Goal: Check status: Check status

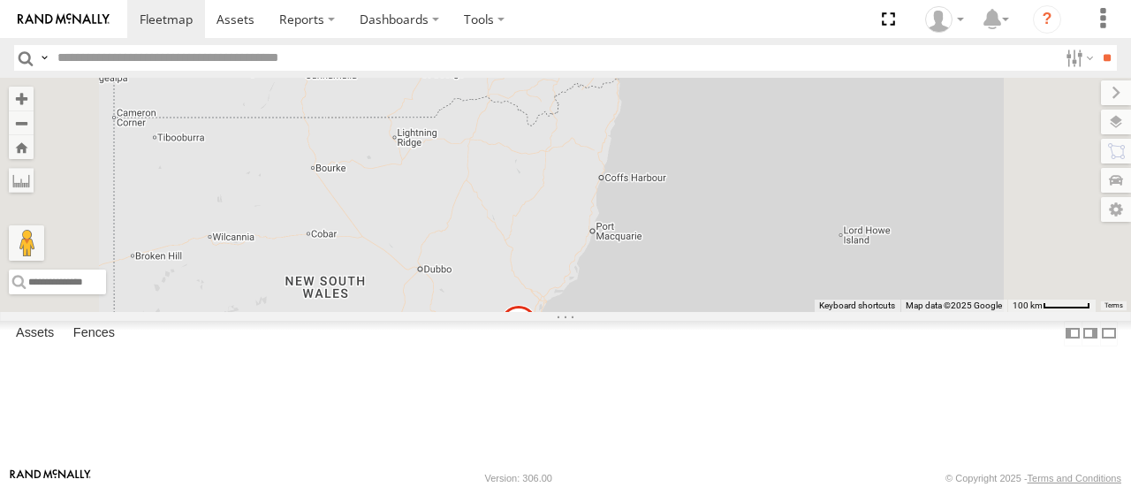
click at [614, 64] on div "15" at bounding box center [596, 46] width 35 height 35
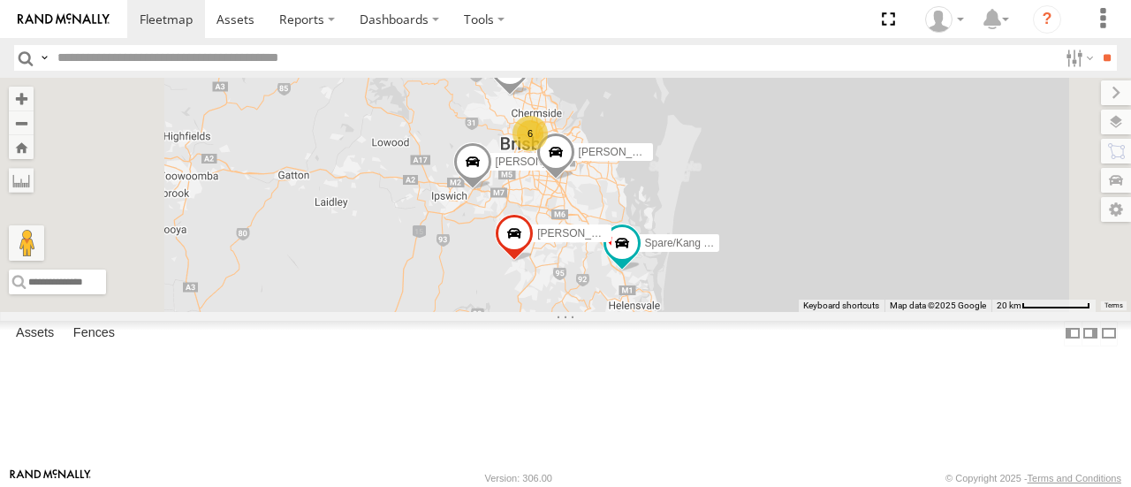
click at [677, 352] on div "2" at bounding box center [658, 334] width 35 height 35
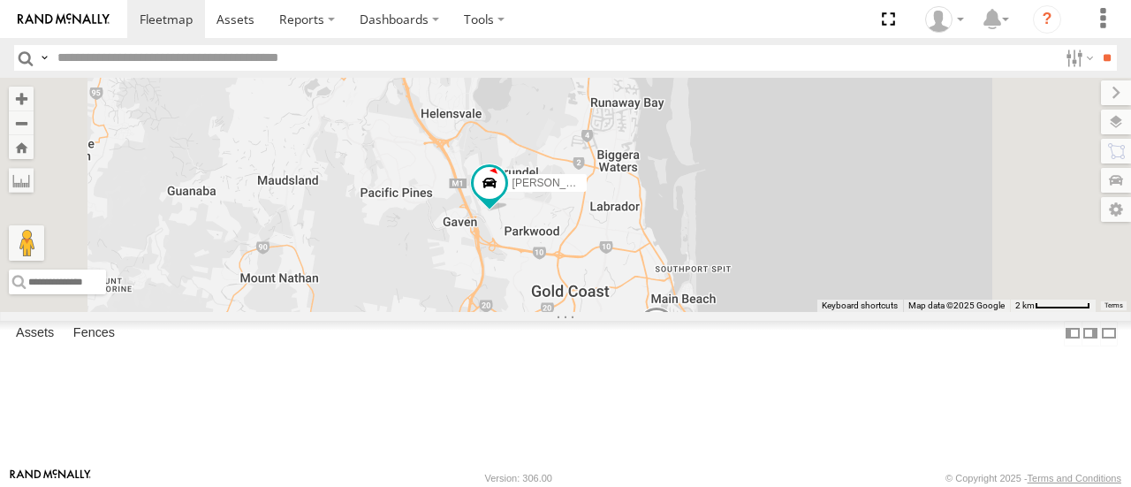
drag, startPoint x: 698, startPoint y: 244, endPoint x: 700, endPoint y: 341, distance: 97.2
click at [700, 311] on div "[PERSON_NAME] - 360NA6 [GEOGRAPHIC_DATA] [PERSON_NAME] B - Corolla [PERSON_NAME…" at bounding box center [565, 194] width 1131 height 233
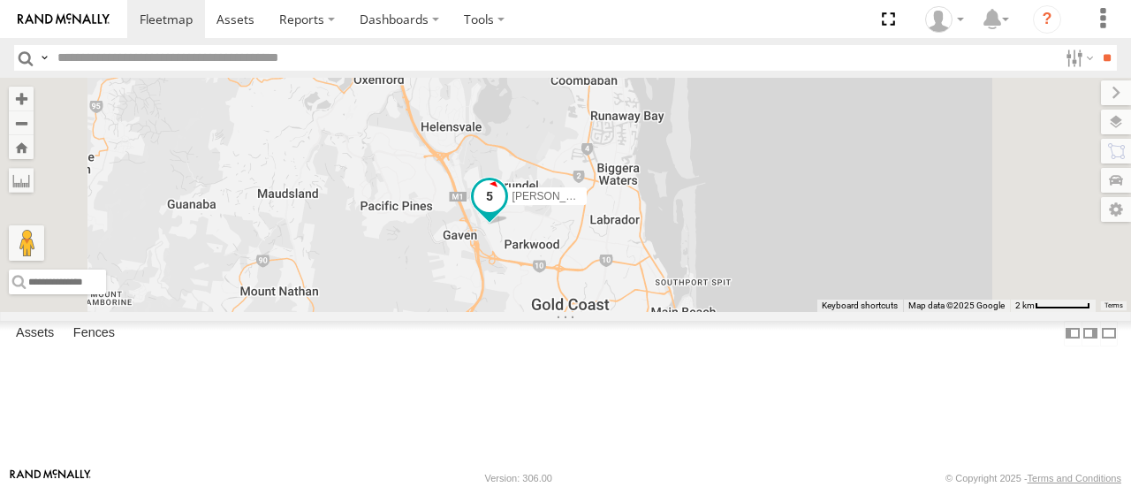
click at [509, 225] on span at bounding box center [489, 202] width 39 height 48
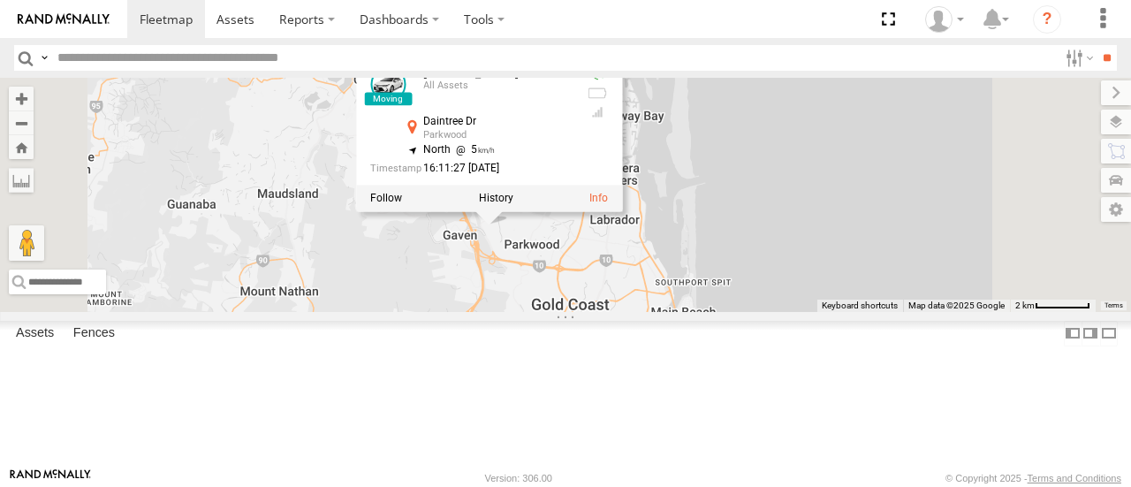
click at [705, 311] on div "[PERSON_NAME] - 360NA6 [GEOGRAPHIC_DATA] [PERSON_NAME] B - Corolla [PERSON_NAME…" at bounding box center [565, 194] width 1131 height 233
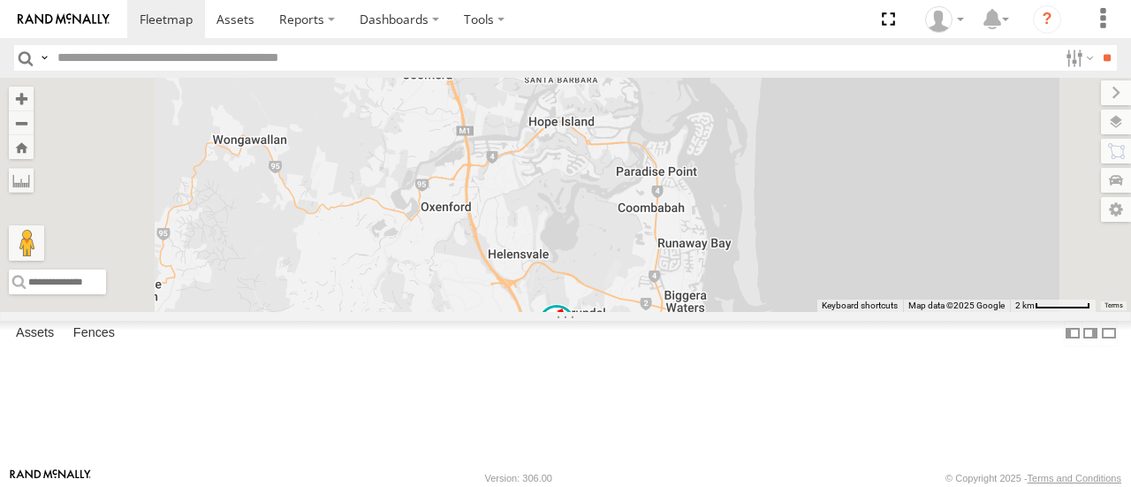
drag, startPoint x: 618, startPoint y: 238, endPoint x: 691, endPoint y: 374, distance: 153.3
click at [691, 311] on div "[PERSON_NAME] - 360NA6 [GEOGRAPHIC_DATA] [PERSON_NAME] B - Corolla [PERSON_NAME…" at bounding box center [565, 194] width 1131 height 233
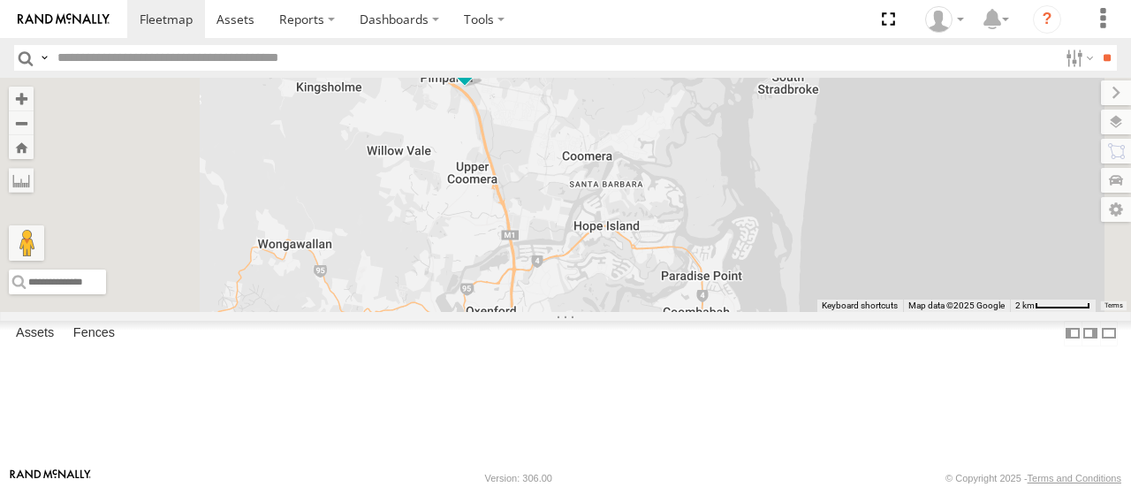
drag, startPoint x: 647, startPoint y: 261, endPoint x: 692, endPoint y: 354, distance: 104.3
click at [692, 311] on div "[PERSON_NAME] - 360NA6 [GEOGRAPHIC_DATA] [PERSON_NAME] B - Corolla [PERSON_NAME…" at bounding box center [565, 194] width 1131 height 233
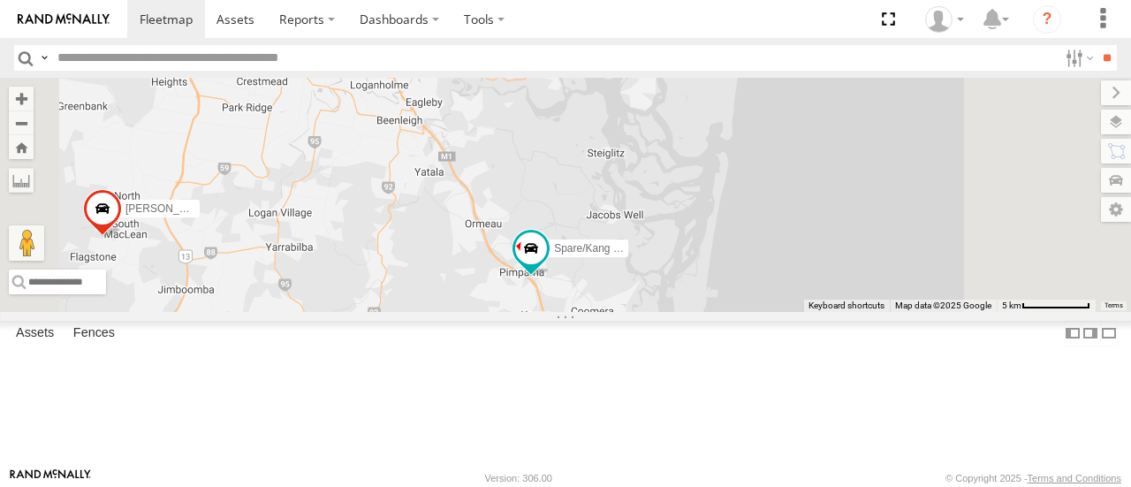
drag, startPoint x: 613, startPoint y: 256, endPoint x: 668, endPoint y: 324, distance: 87.3
click at [668, 311] on div "[PERSON_NAME] - 360NA6 [GEOGRAPHIC_DATA] [PERSON_NAME] B - Corolla [PERSON_NAME…" at bounding box center [565, 194] width 1131 height 233
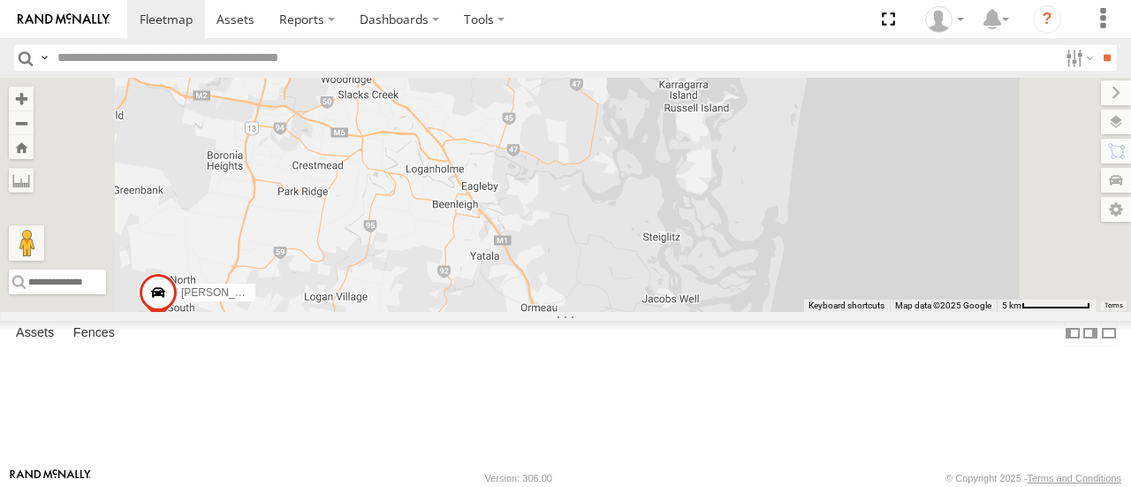
drag, startPoint x: 608, startPoint y: 236, endPoint x: 672, endPoint y: 331, distance: 115.1
click at [672, 311] on div "[PERSON_NAME] - 360NA6 [GEOGRAPHIC_DATA] [PERSON_NAME] B - Corolla [PERSON_NAME…" at bounding box center [565, 194] width 1131 height 233
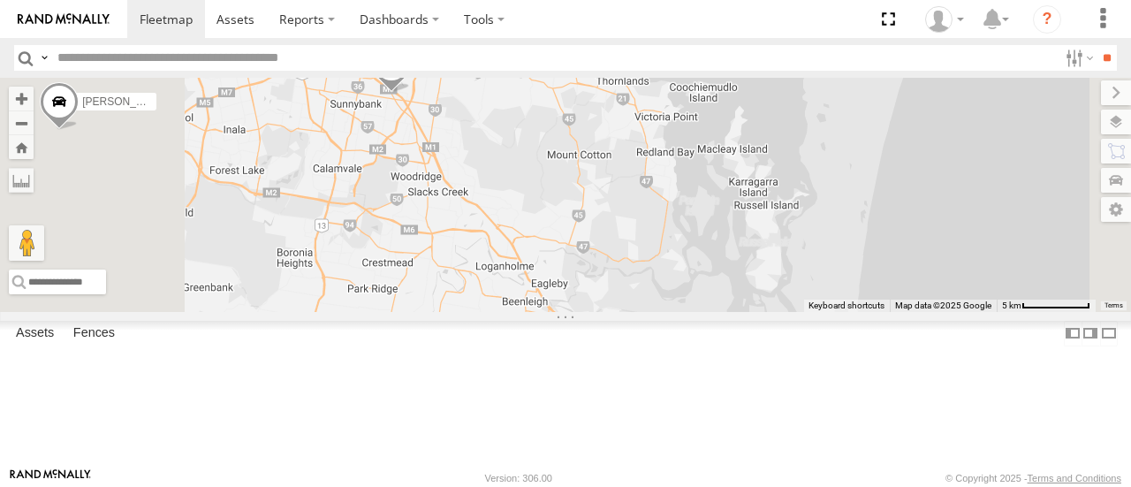
drag, startPoint x: 627, startPoint y: 247, endPoint x: 699, endPoint y: 345, distance: 121.4
click at [699, 311] on div "[PERSON_NAME] - 360NA6 [GEOGRAPHIC_DATA] [PERSON_NAME] B - Corolla [PERSON_NAME…" at bounding box center [565, 194] width 1131 height 233
click at [412, 95] on span at bounding box center [393, 72] width 39 height 48
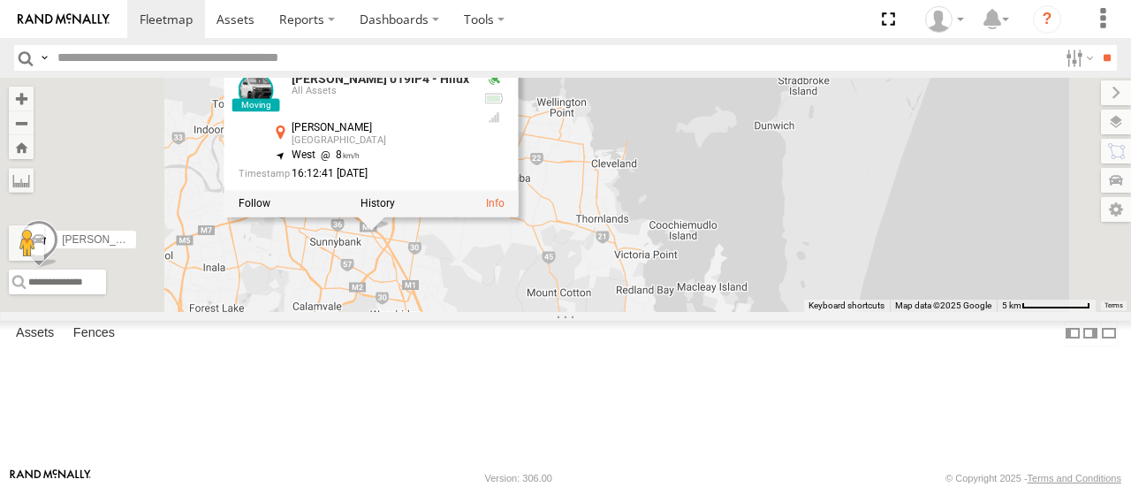
drag, startPoint x: 691, startPoint y: 241, endPoint x: 664, endPoint y: 416, distance: 176.9
click at [664, 311] on div "[PERSON_NAME] - 360NA6 [GEOGRAPHIC_DATA] [PERSON_NAME] B - Corolla [PERSON_NAME…" at bounding box center [565, 194] width 1131 height 233
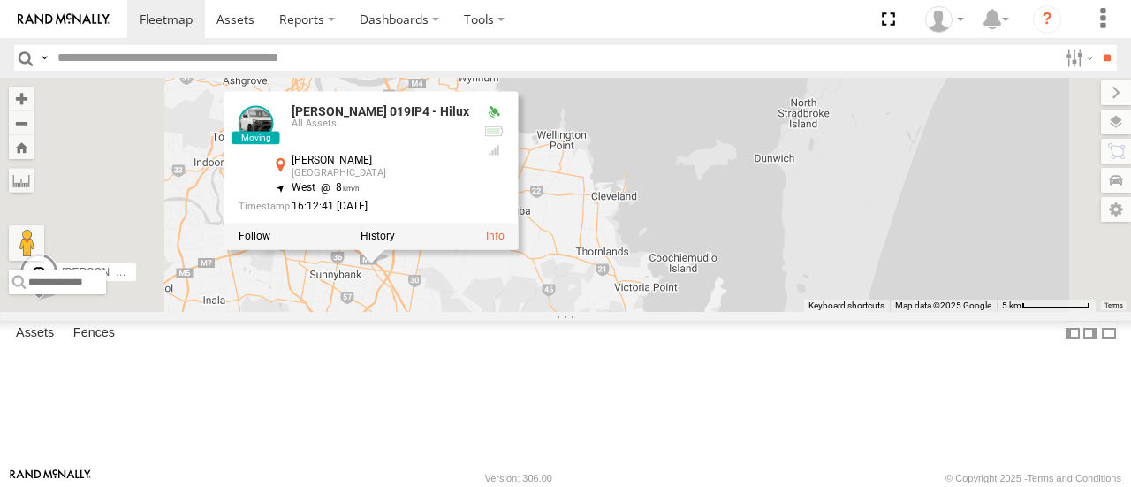
click at [664, 311] on div "[PERSON_NAME] - 360NA6 [GEOGRAPHIC_DATA] [PERSON_NAME] B - Corolla [PERSON_NAME…" at bounding box center [565, 194] width 1131 height 233
